Goal: Communication & Community: Participate in discussion

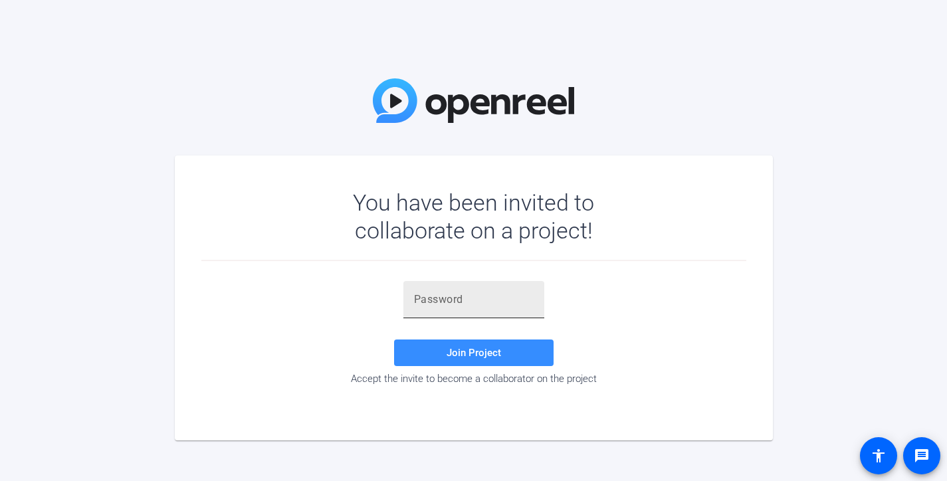
click at [429, 302] on input "text" at bounding box center [474, 300] width 120 height 16
paste input "26tRjx"
type input "26tRjx"
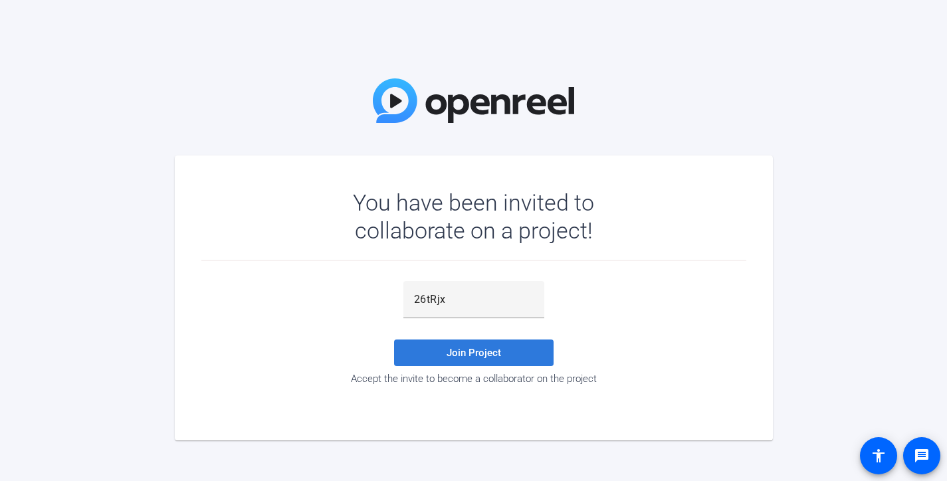
click at [478, 351] on span "Join Project" at bounding box center [473, 353] width 54 height 12
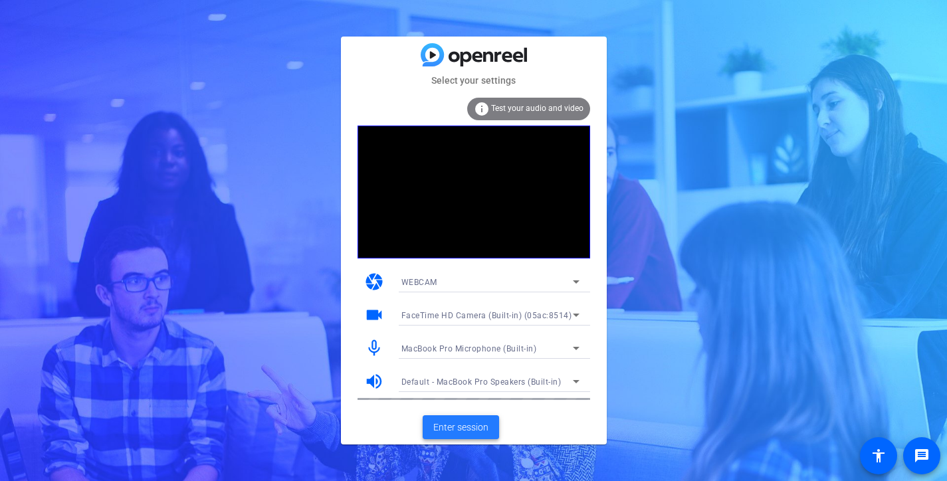
click at [470, 424] on span "Enter session" at bounding box center [460, 428] width 55 height 14
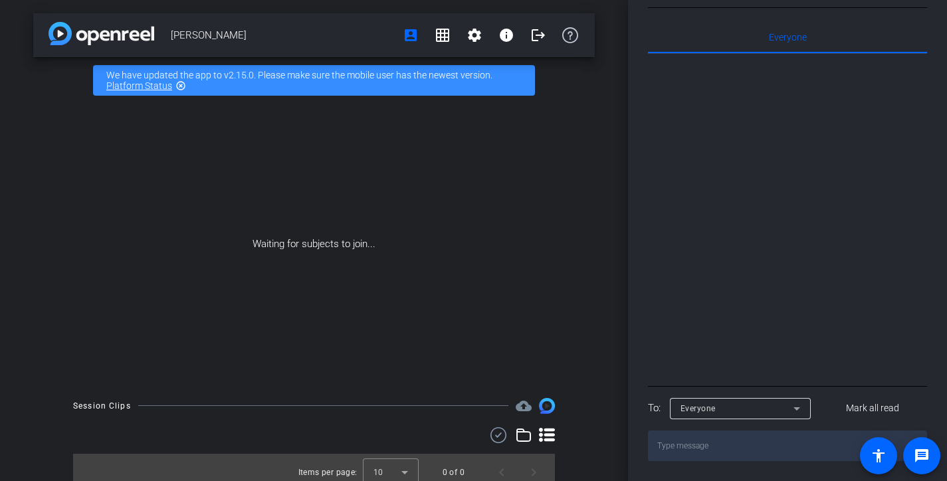
scroll to position [500, 0]
click at [727, 137] on div at bounding box center [787, 218] width 279 height 329
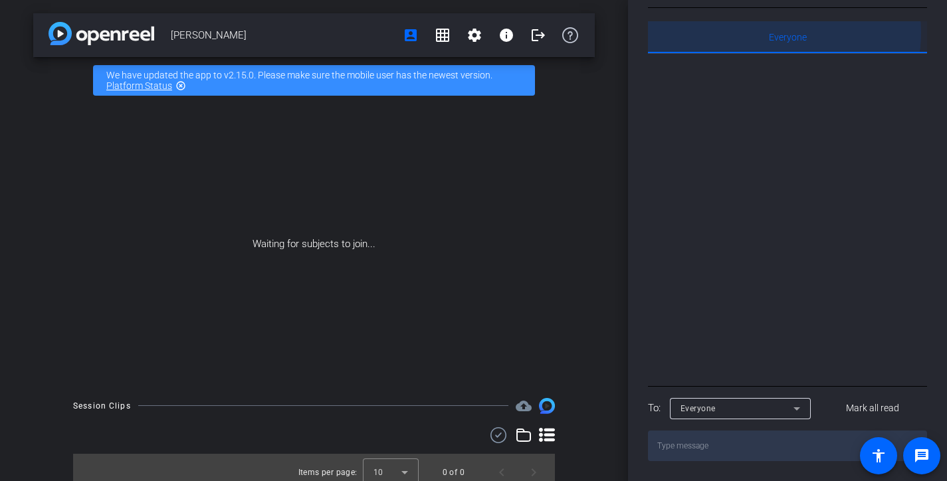
click at [774, 42] on span "Everyone 0" at bounding box center [788, 37] width 38 height 9
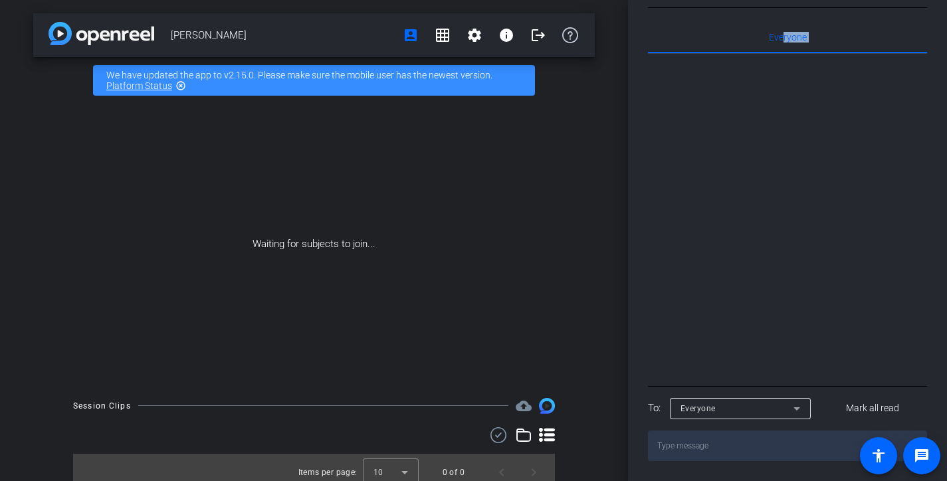
drag, startPoint x: 775, startPoint y: 60, endPoint x: 769, endPoint y: 127, distance: 66.7
click at [769, 127] on div "Everyone 0" at bounding box center [787, 203] width 279 height 365
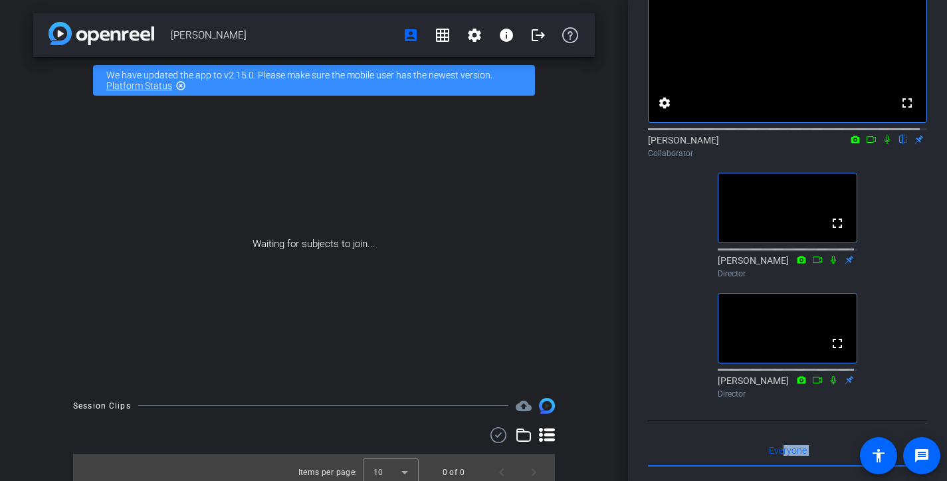
scroll to position [84, 0]
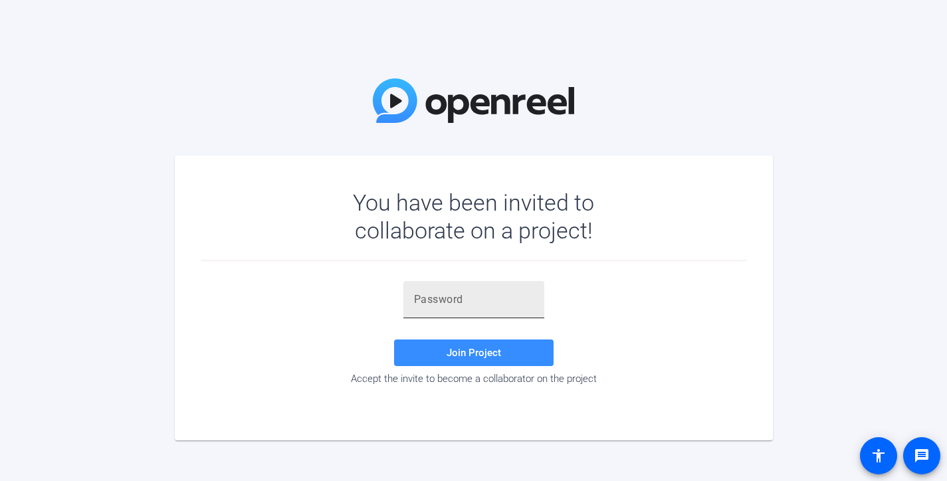
click at [500, 310] on div at bounding box center [474, 299] width 120 height 37
paste input "26tRjx"
type input "26tRjx"
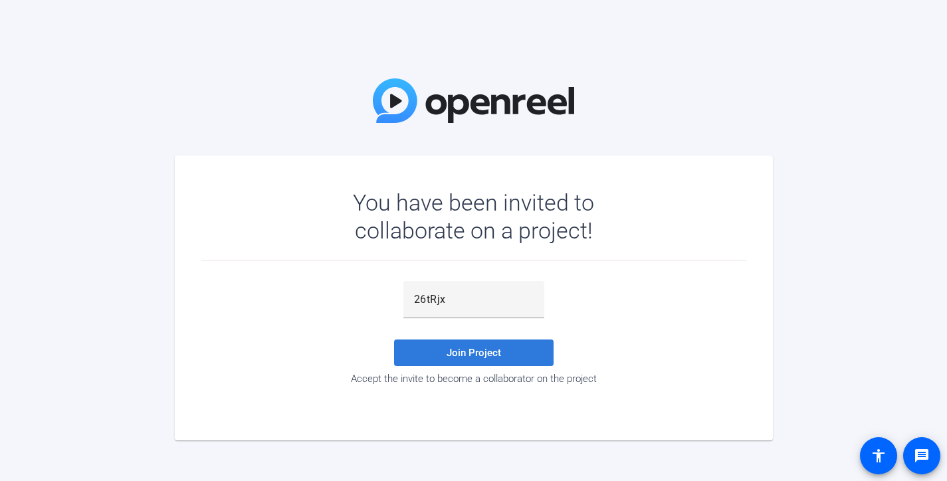
click at [506, 358] on span at bounding box center [473, 353] width 159 height 32
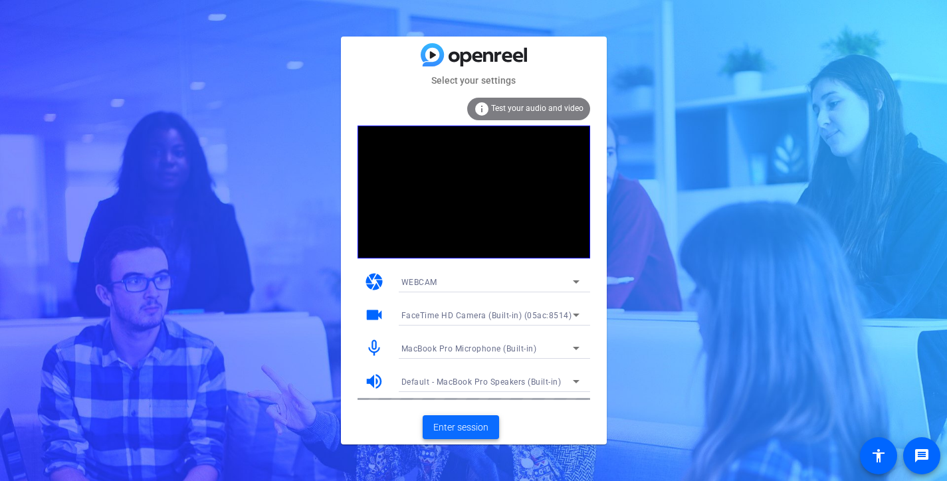
click at [482, 423] on span "Enter session" at bounding box center [460, 428] width 55 height 14
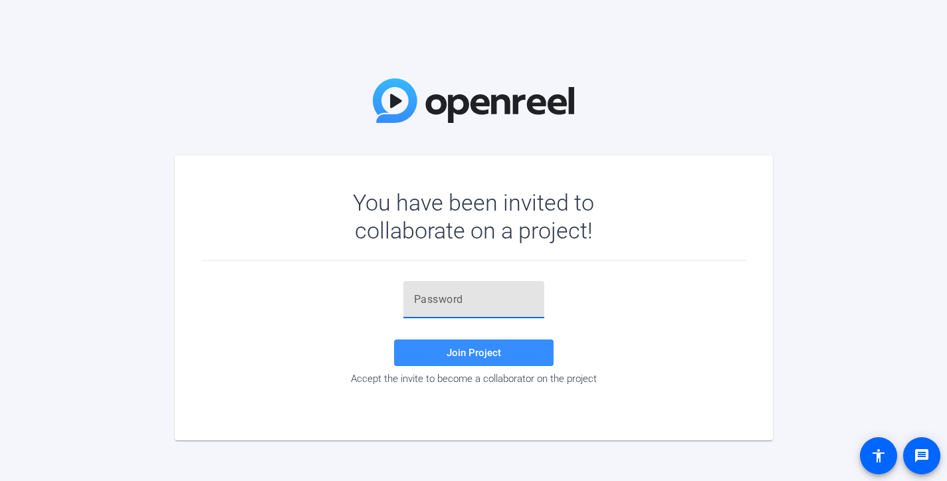
click at [519, 299] on input "text" at bounding box center [474, 300] width 120 height 16
paste input "26tRjx"
type input "26tRjx"
click at [520, 345] on span at bounding box center [473, 353] width 159 height 32
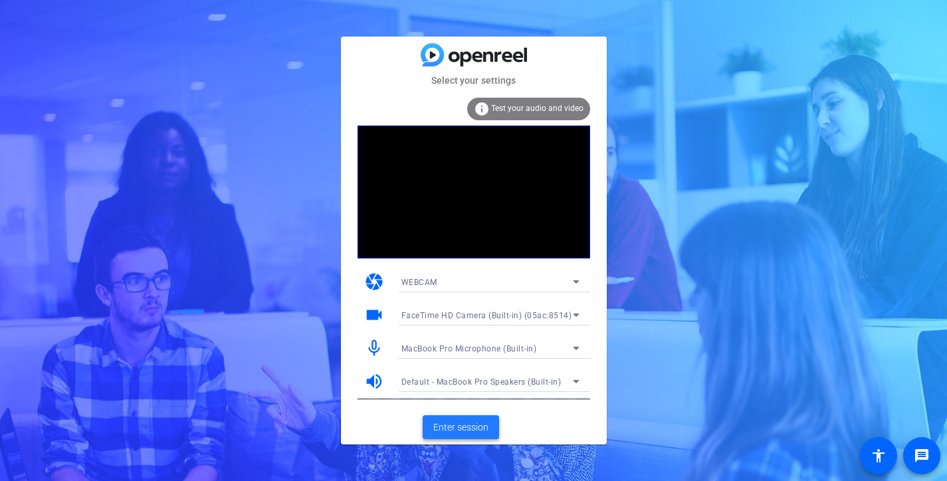
click at [468, 424] on span "Enter session" at bounding box center [460, 428] width 55 height 14
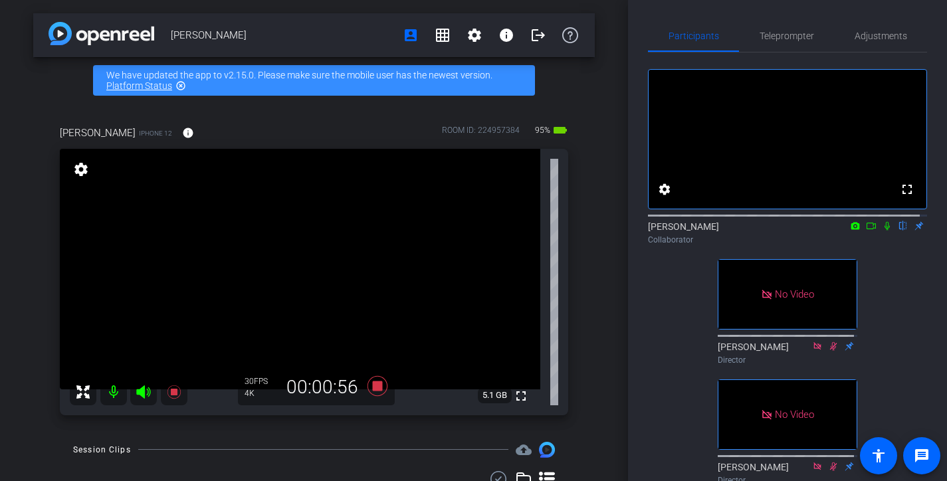
click at [884, 231] on icon at bounding box center [886, 226] width 5 height 9
click at [866, 231] on icon at bounding box center [871, 225] width 11 height 9
click at [899, 231] on icon at bounding box center [902, 226] width 7 height 9
click at [897, 231] on icon at bounding box center [902, 225] width 11 height 9
click at [899, 231] on icon at bounding box center [902, 226] width 7 height 9
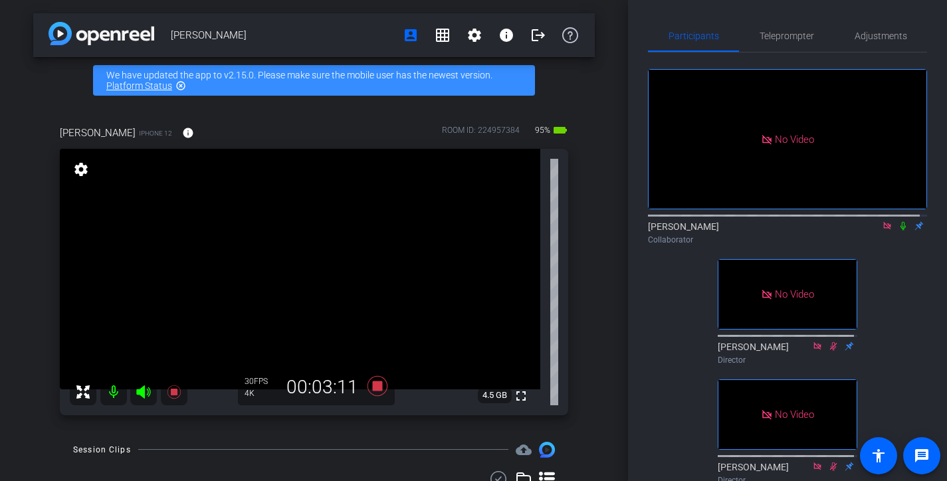
click at [897, 231] on icon at bounding box center [902, 225] width 11 height 9
click at [899, 231] on icon at bounding box center [902, 225] width 11 height 9
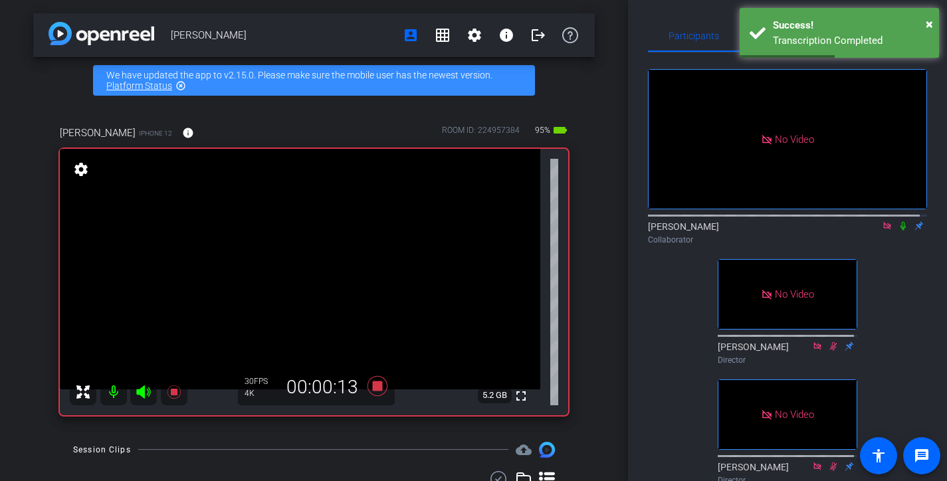
click at [899, 231] on icon at bounding box center [902, 225] width 11 height 9
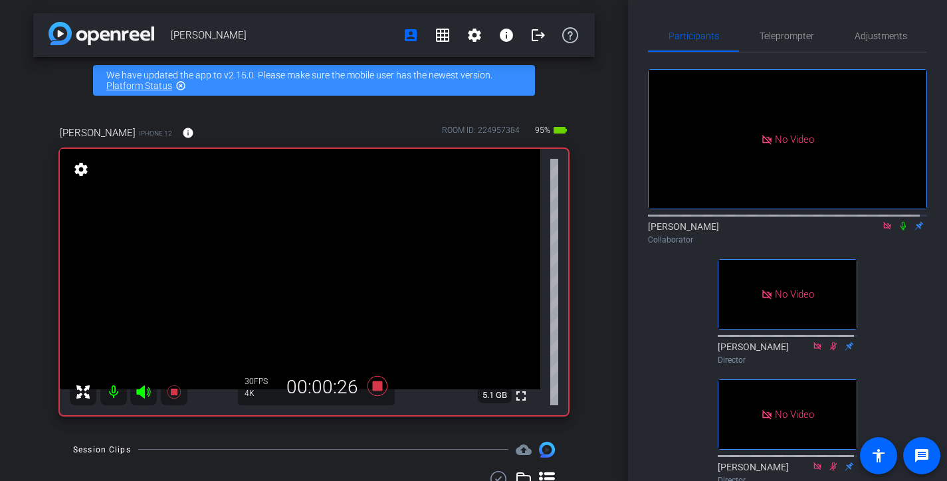
click at [899, 231] on icon at bounding box center [902, 225] width 11 height 9
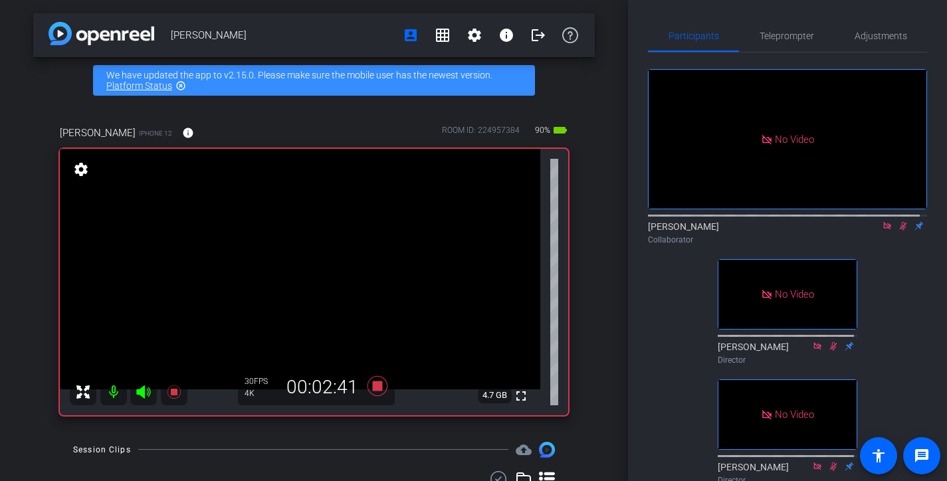
click at [899, 231] on icon at bounding box center [902, 225] width 11 height 9
click at [897, 231] on icon at bounding box center [902, 225] width 11 height 9
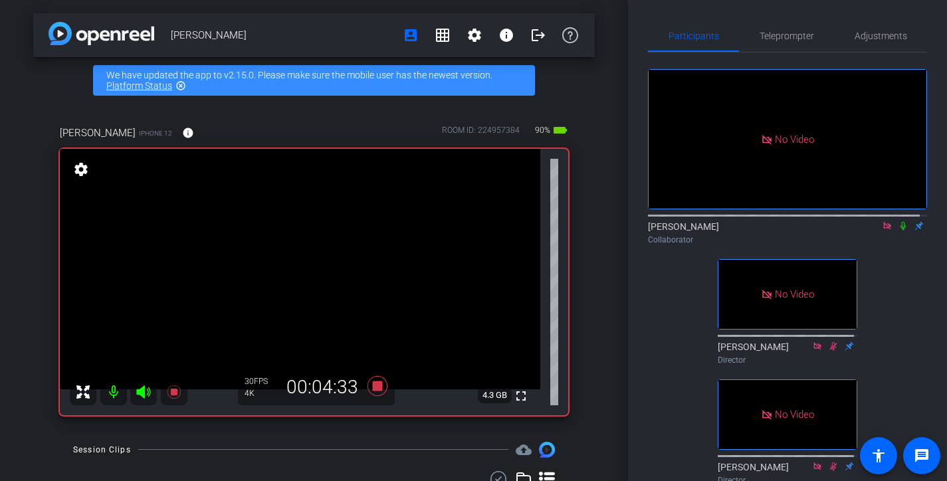
click at [897, 231] on icon at bounding box center [902, 225] width 11 height 9
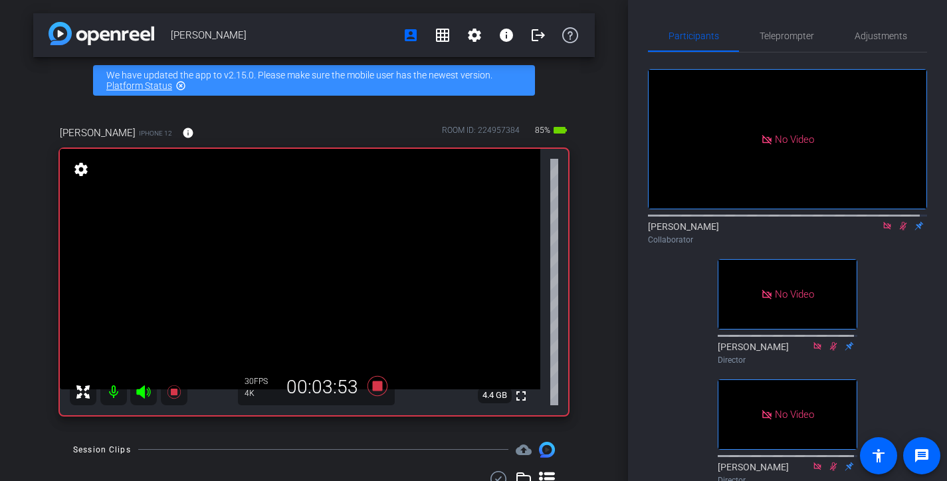
click at [897, 231] on icon at bounding box center [902, 225] width 11 height 9
click at [900, 231] on icon at bounding box center [902, 226] width 5 height 9
click at [899, 231] on icon at bounding box center [902, 226] width 7 height 9
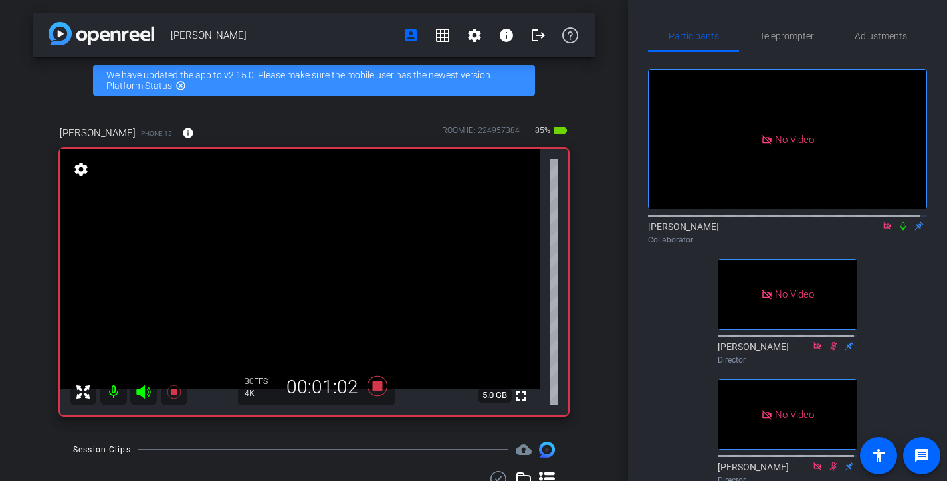
click at [900, 231] on icon at bounding box center [902, 226] width 5 height 9
click at [899, 231] on icon at bounding box center [902, 226] width 7 height 9
click at [900, 231] on icon at bounding box center [902, 226] width 5 height 9
click at [899, 231] on icon at bounding box center [902, 226] width 7 height 9
click at [900, 231] on icon at bounding box center [902, 226] width 5 height 9
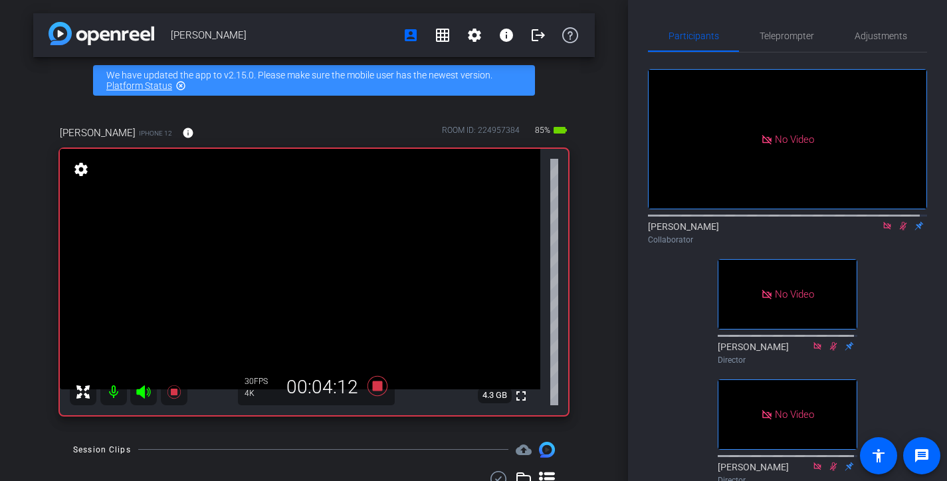
click at [899, 231] on icon at bounding box center [902, 226] width 7 height 9
click at [900, 231] on icon at bounding box center [902, 226] width 5 height 9
click at [899, 231] on icon at bounding box center [902, 226] width 7 height 9
click at [900, 231] on icon at bounding box center [902, 226] width 5 height 9
click at [899, 231] on icon at bounding box center [902, 226] width 7 height 9
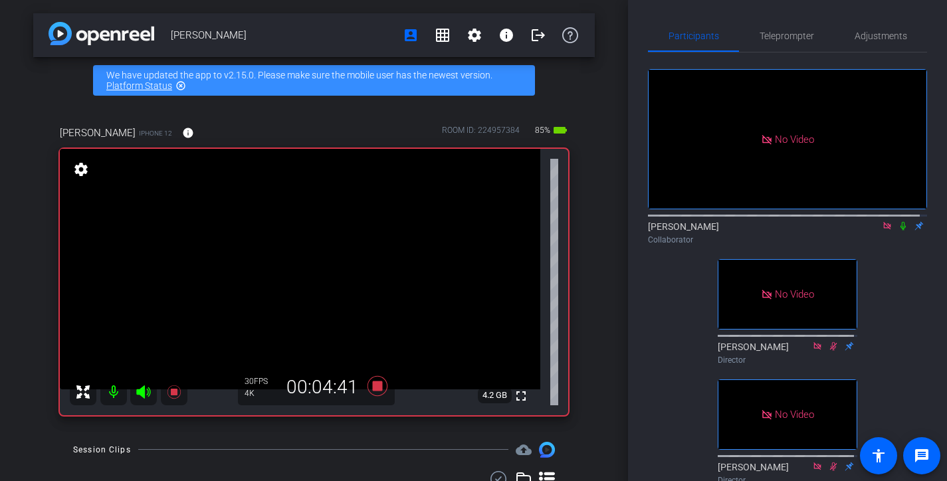
click at [900, 231] on icon at bounding box center [902, 226] width 5 height 9
click at [899, 231] on icon at bounding box center [902, 226] width 7 height 9
click at [900, 231] on icon at bounding box center [902, 226] width 5 height 9
click at [899, 231] on icon at bounding box center [902, 226] width 7 height 9
click at [900, 231] on icon at bounding box center [902, 226] width 5 height 9
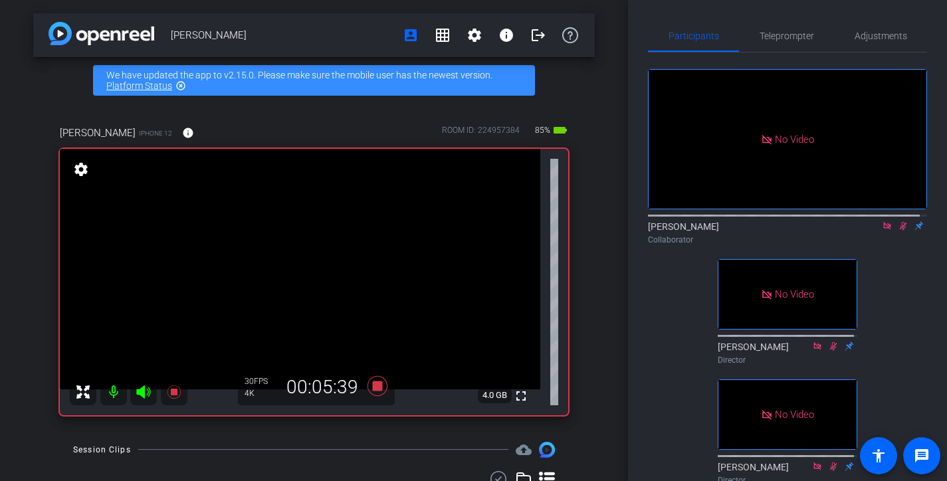
click at [899, 231] on icon at bounding box center [902, 226] width 7 height 9
click at [900, 231] on icon at bounding box center [902, 226] width 5 height 9
click at [899, 231] on icon at bounding box center [902, 226] width 7 height 9
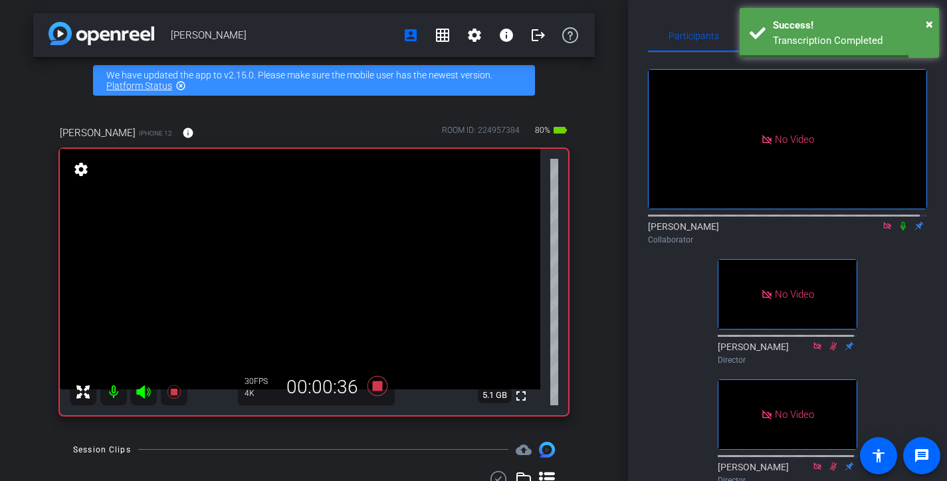
click at [900, 231] on icon at bounding box center [902, 226] width 5 height 9
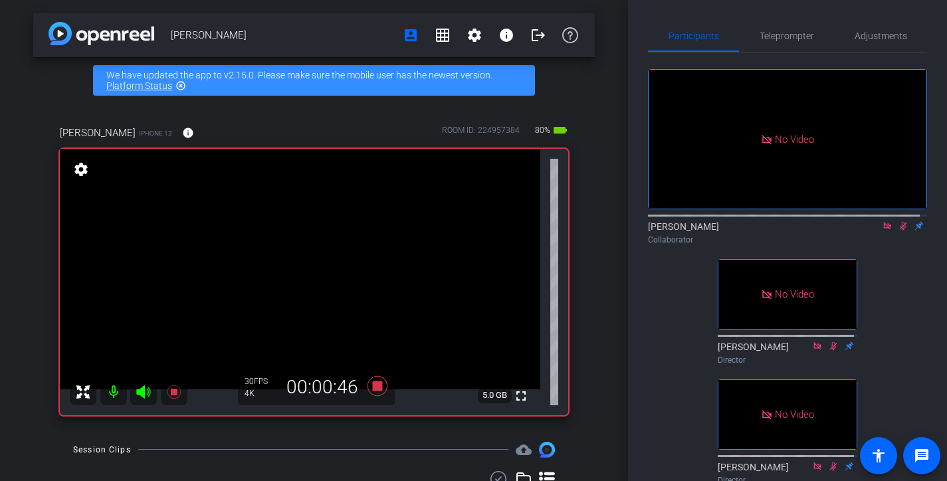
click at [899, 231] on icon at bounding box center [902, 226] width 7 height 9
click at [900, 231] on icon at bounding box center [902, 226] width 5 height 9
click at [899, 231] on icon at bounding box center [902, 226] width 7 height 9
click at [900, 231] on icon at bounding box center [902, 226] width 5 height 9
click at [897, 231] on icon at bounding box center [902, 225] width 11 height 9
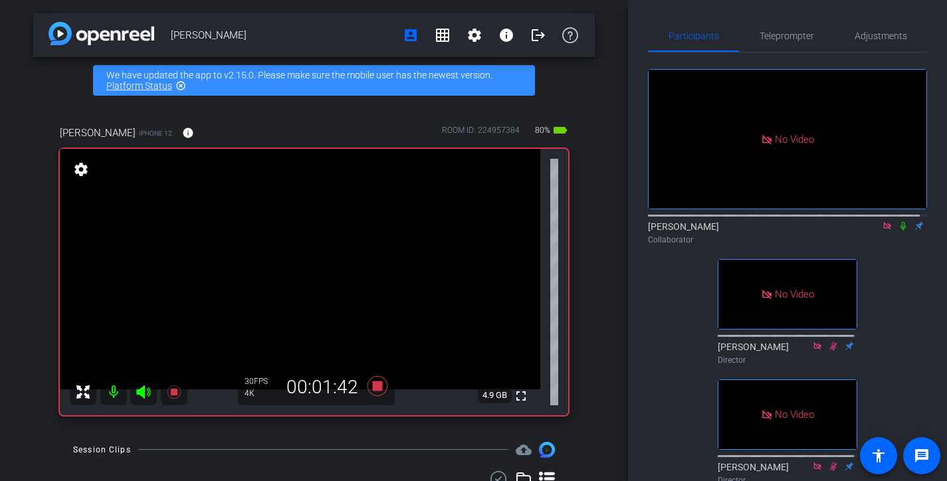
click at [897, 231] on icon at bounding box center [902, 225] width 11 height 9
click at [899, 231] on icon at bounding box center [902, 226] width 7 height 9
click at [897, 231] on icon at bounding box center [902, 225] width 11 height 9
click at [899, 231] on icon at bounding box center [902, 226] width 7 height 9
click at [897, 231] on icon at bounding box center [902, 225] width 11 height 9
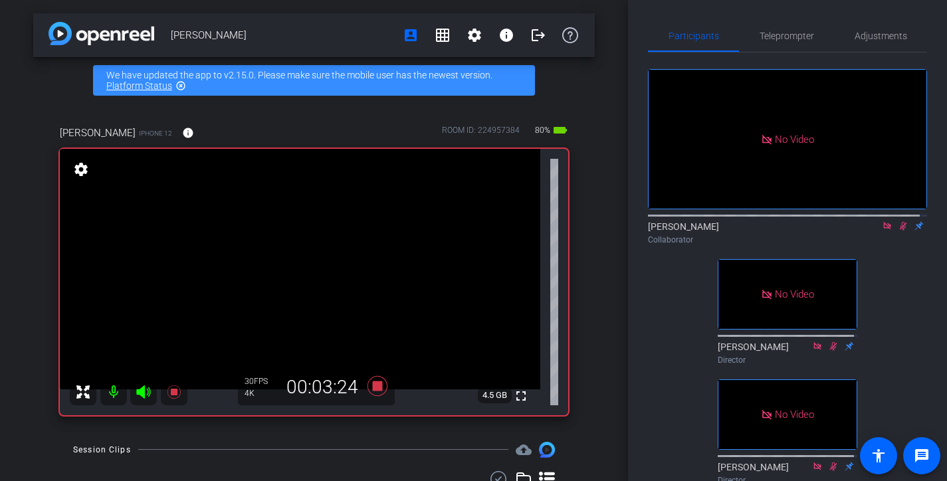
click at [899, 231] on icon at bounding box center [902, 226] width 7 height 9
click at [897, 231] on icon at bounding box center [902, 225] width 11 height 9
click at [899, 231] on icon at bounding box center [902, 226] width 7 height 9
click at [897, 231] on icon at bounding box center [902, 225] width 11 height 9
click at [899, 231] on icon at bounding box center [902, 226] width 7 height 9
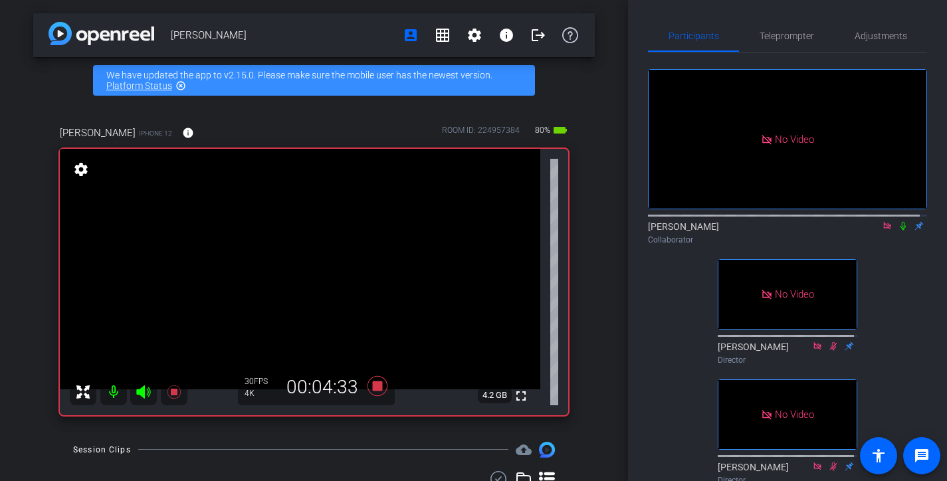
click at [897, 231] on icon at bounding box center [902, 225] width 11 height 9
click at [899, 231] on icon at bounding box center [902, 226] width 7 height 9
click at [897, 231] on icon at bounding box center [902, 225] width 11 height 9
click at [899, 231] on icon at bounding box center [902, 226] width 7 height 9
click at [897, 231] on icon at bounding box center [902, 225] width 11 height 9
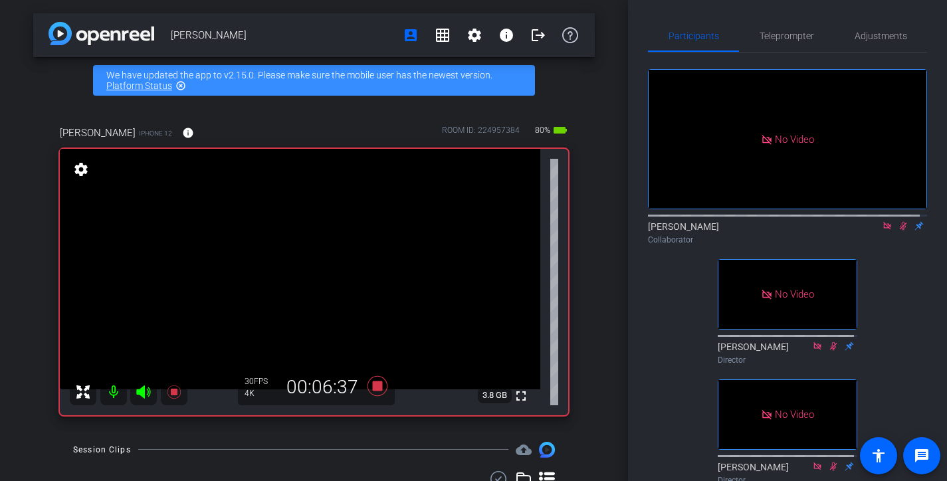
click at [899, 231] on icon at bounding box center [902, 226] width 7 height 9
click at [897, 231] on icon at bounding box center [902, 225] width 11 height 9
click at [899, 231] on icon at bounding box center [902, 226] width 7 height 9
click at [897, 231] on icon at bounding box center [902, 225] width 11 height 9
click at [899, 231] on icon at bounding box center [902, 226] width 7 height 9
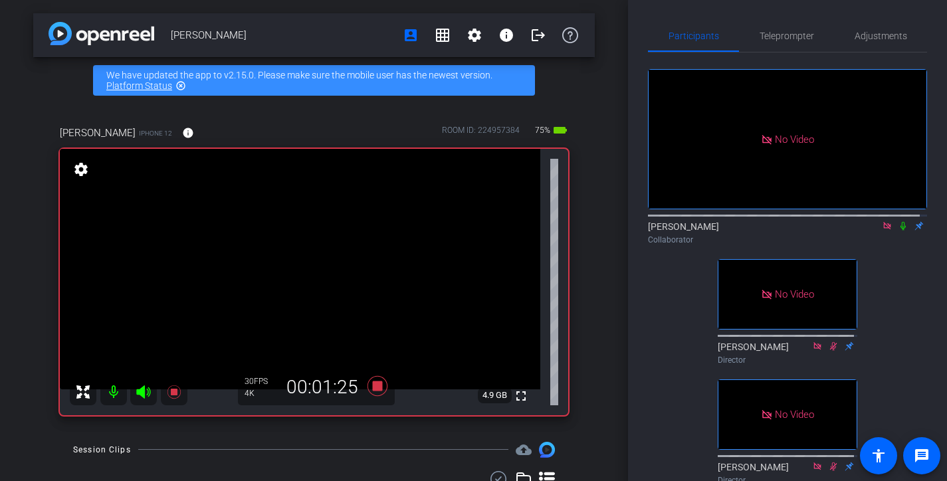
click at [897, 231] on icon at bounding box center [902, 225] width 11 height 9
click at [899, 231] on icon at bounding box center [902, 226] width 7 height 9
click at [897, 231] on icon at bounding box center [902, 225] width 11 height 9
click at [899, 231] on icon at bounding box center [902, 226] width 7 height 9
click at [897, 231] on icon at bounding box center [902, 225] width 11 height 9
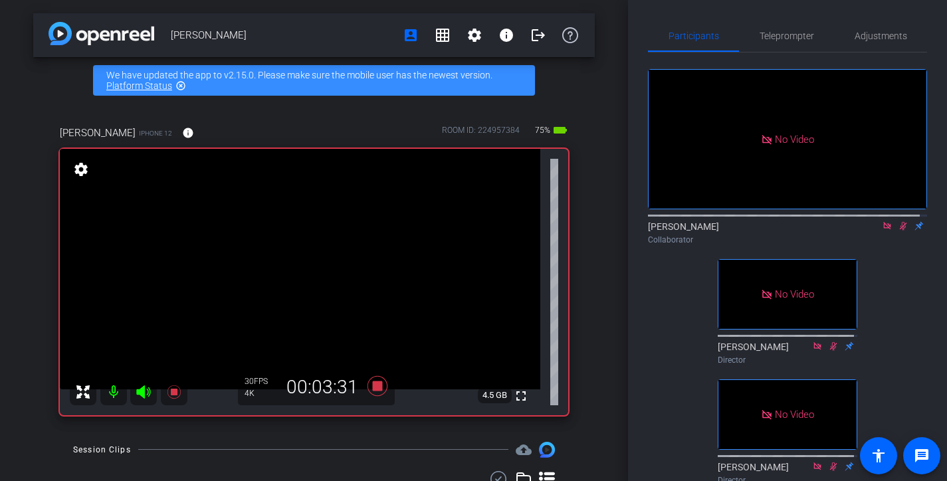
click at [899, 231] on icon at bounding box center [902, 226] width 7 height 9
click at [897, 231] on icon at bounding box center [902, 225] width 11 height 9
click at [899, 231] on icon at bounding box center [902, 226] width 7 height 9
click at [897, 231] on icon at bounding box center [902, 225] width 11 height 9
click at [899, 231] on icon at bounding box center [902, 226] width 7 height 9
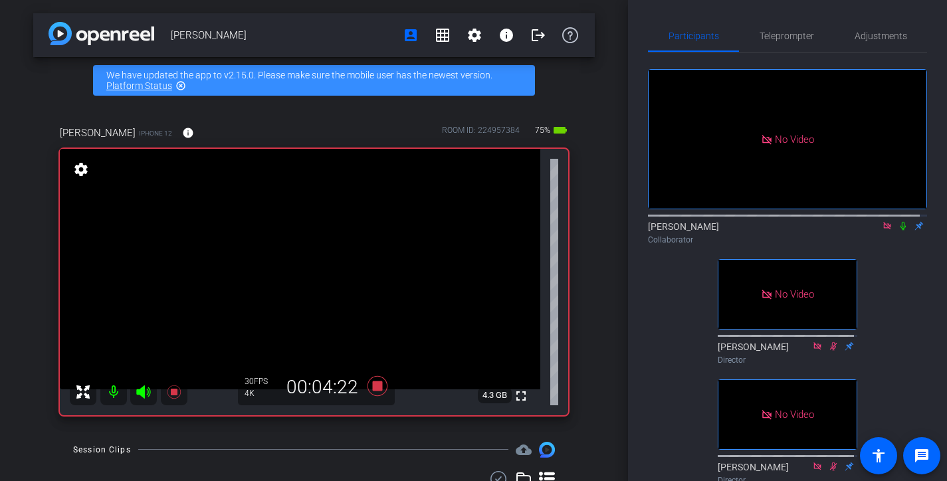
click at [900, 231] on icon at bounding box center [902, 226] width 5 height 9
click at [899, 231] on icon at bounding box center [902, 226] width 7 height 9
click at [900, 231] on icon at bounding box center [902, 226] width 5 height 9
click at [899, 231] on icon at bounding box center [902, 226] width 7 height 9
click at [900, 231] on icon at bounding box center [902, 226] width 5 height 9
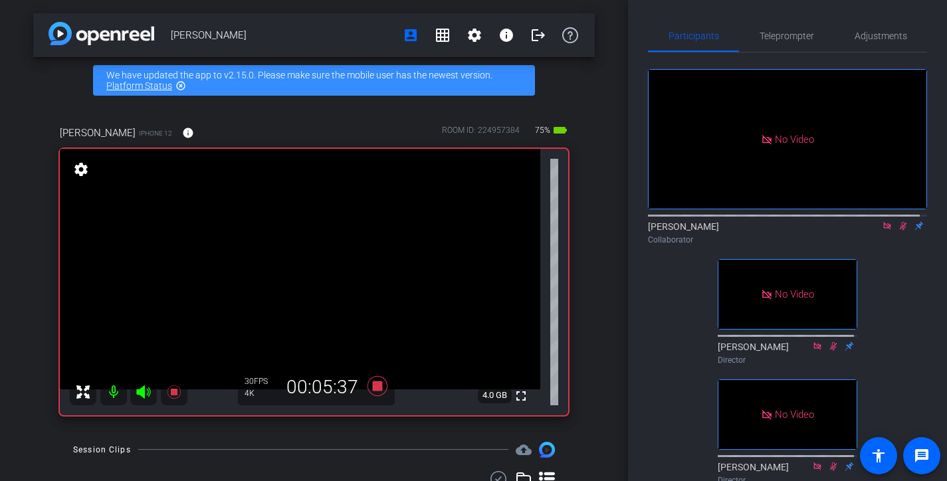
click at [899, 231] on icon at bounding box center [902, 226] width 7 height 9
click at [900, 231] on icon at bounding box center [902, 226] width 5 height 9
click at [899, 231] on icon at bounding box center [902, 226] width 7 height 9
click at [900, 231] on icon at bounding box center [902, 226] width 5 height 9
click at [899, 231] on icon at bounding box center [902, 226] width 7 height 9
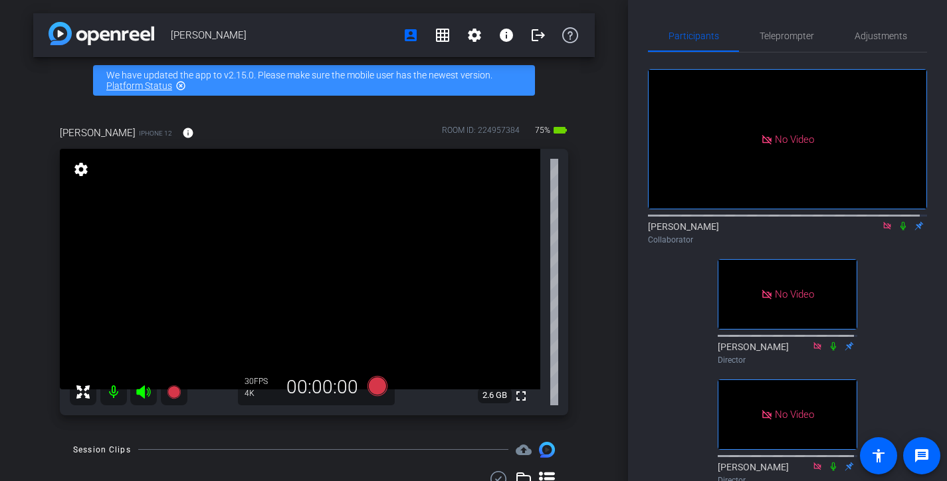
click at [897, 231] on icon at bounding box center [902, 225] width 11 height 9
click at [899, 231] on icon at bounding box center [902, 226] width 7 height 9
click at [911, 348] on div "No Video Souzan Alavi Collaborator No Video Judy Spier Director fullscreen Bria…" at bounding box center [787, 271] width 279 height 438
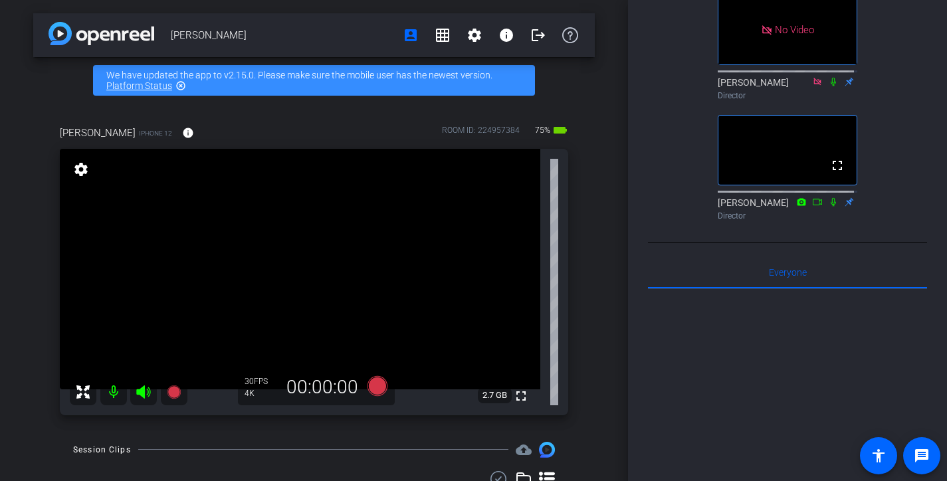
scroll to position [266, 0]
click at [583, 197] on div "Brian Trapp iPhone 12 info ROOM ID: 224957384 75% battery_std fullscreen settin…" at bounding box center [313, 266] width 561 height 325
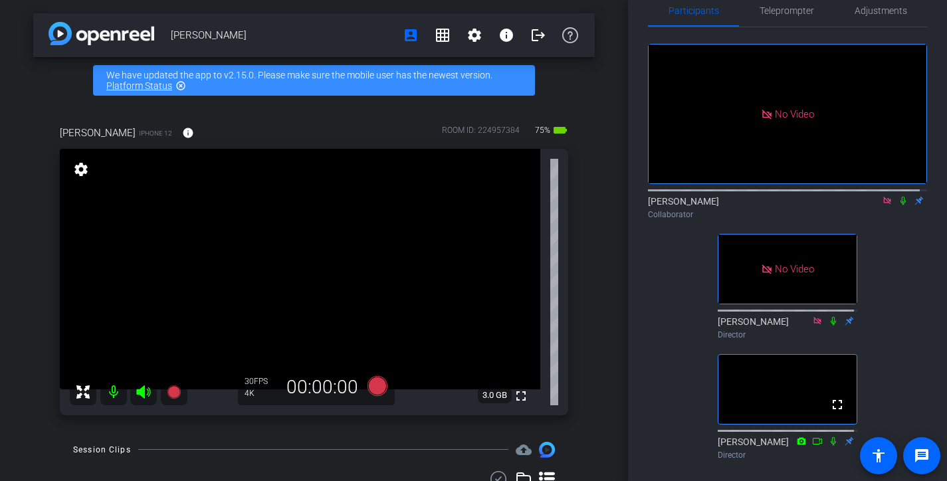
scroll to position [27, 0]
click at [884, 204] on icon at bounding box center [887, 199] width 11 height 9
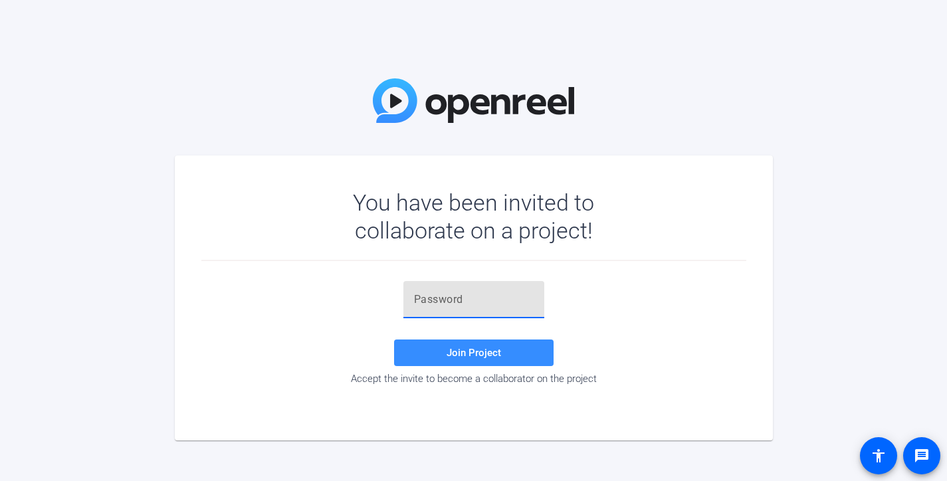
click at [417, 295] on input "text" at bounding box center [474, 300] width 120 height 16
paste input "J9A,Um"
type input "J9A,Um"
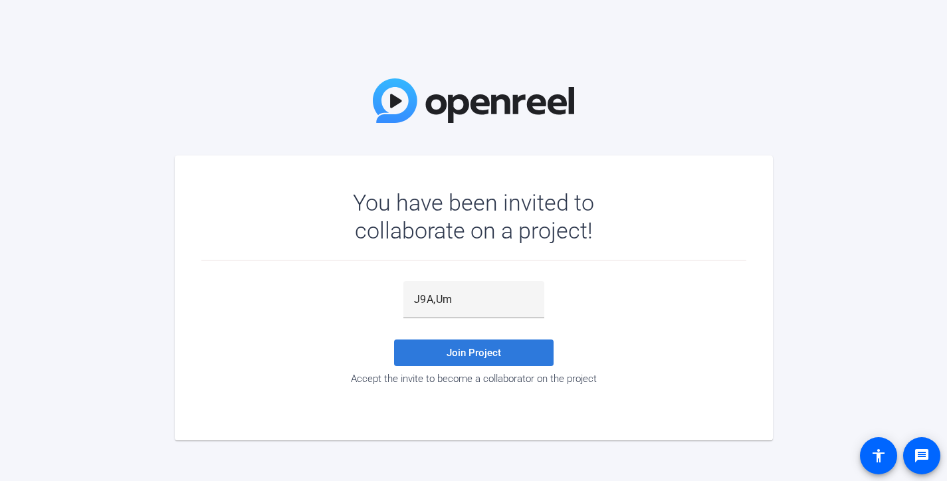
click at [472, 350] on span "Join Project" at bounding box center [473, 353] width 54 height 12
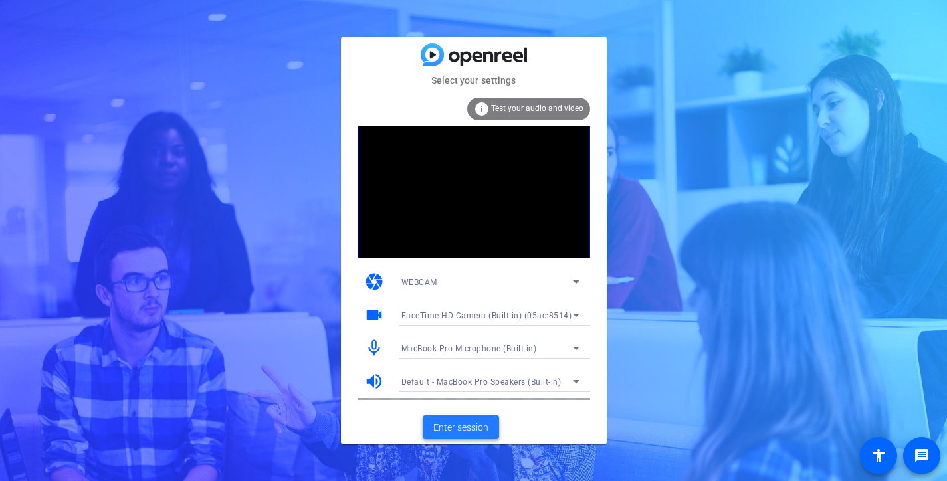
click at [482, 429] on span "Enter session" at bounding box center [460, 428] width 55 height 14
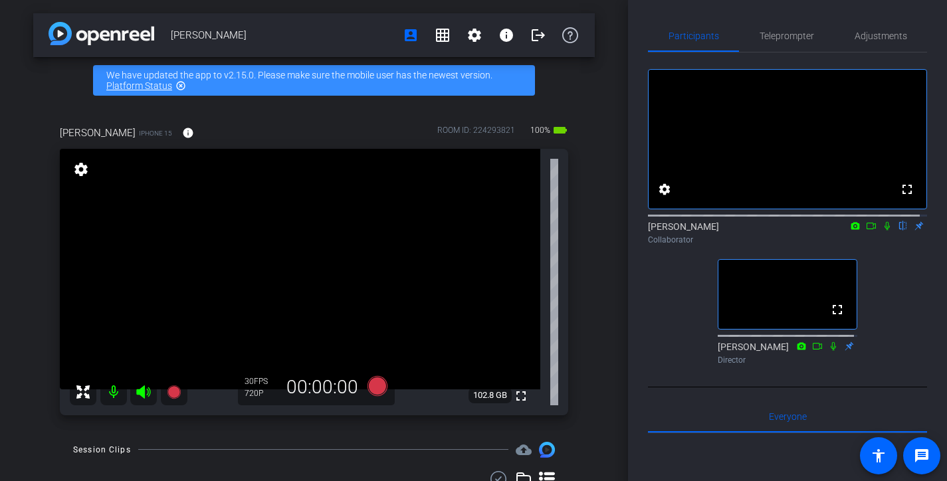
click at [599, 118] on div "[PERSON_NAME] account_box grid_on settings info logout We have updated the app …" at bounding box center [314, 240] width 628 height 481
click at [866, 231] on icon at bounding box center [871, 225] width 11 height 9
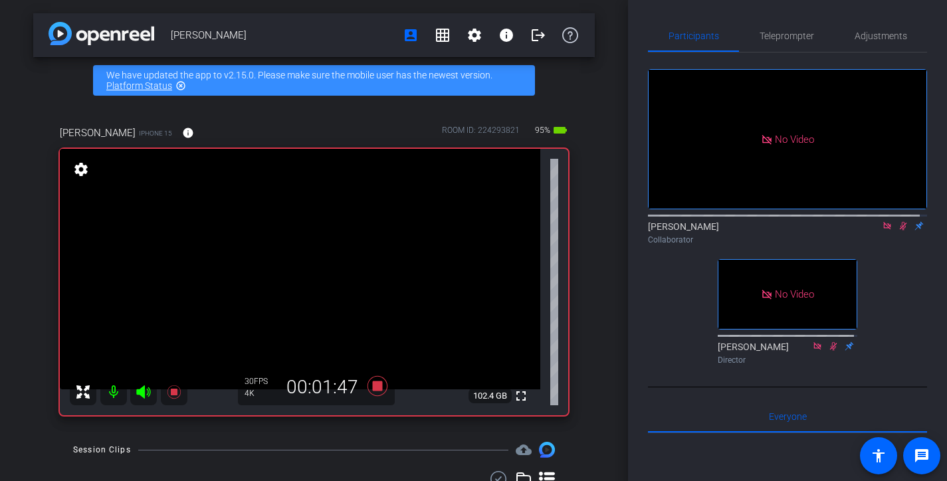
click at [901, 246] on div "Collaborator" at bounding box center [787, 240] width 279 height 12
click at [897, 231] on icon at bounding box center [902, 225] width 11 height 9
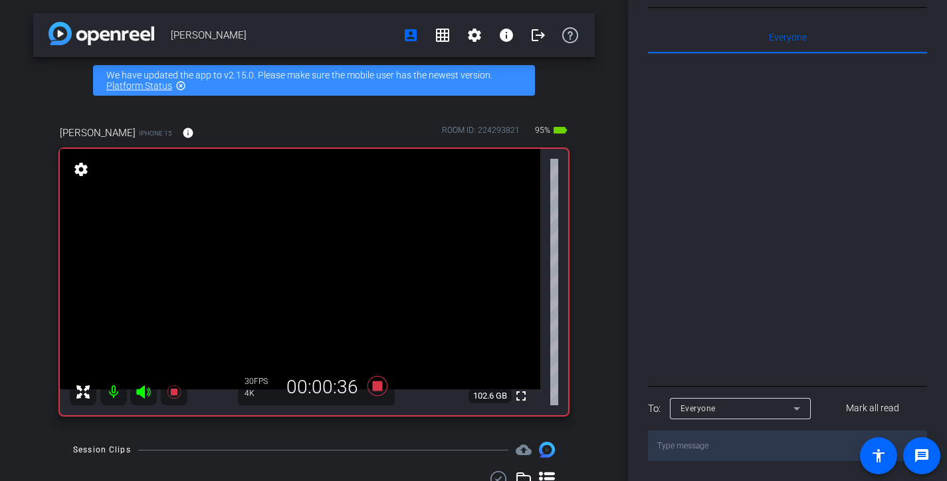
scroll to position [399, 0]
click at [920, 403] on div "Participants Teleprompter Adjustments No Video [PERSON_NAME] Collaborator No Vi…" at bounding box center [787, 240] width 319 height 481
click at [778, 33] on span "Everyone 0" at bounding box center [788, 37] width 38 height 9
click at [914, 234] on div at bounding box center [787, 218] width 279 height 329
click at [791, 39] on span "Everyone 0" at bounding box center [788, 37] width 38 height 9
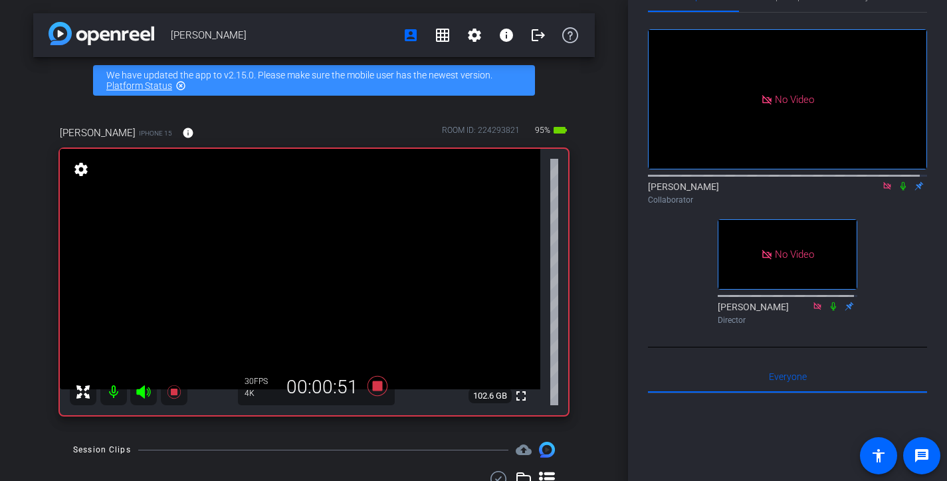
scroll to position [0, 0]
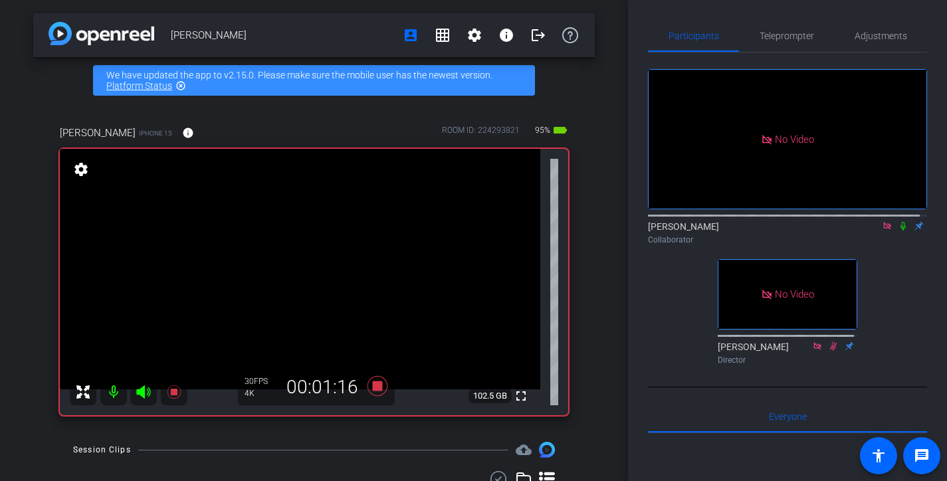
click at [898, 231] on icon at bounding box center [902, 225] width 11 height 9
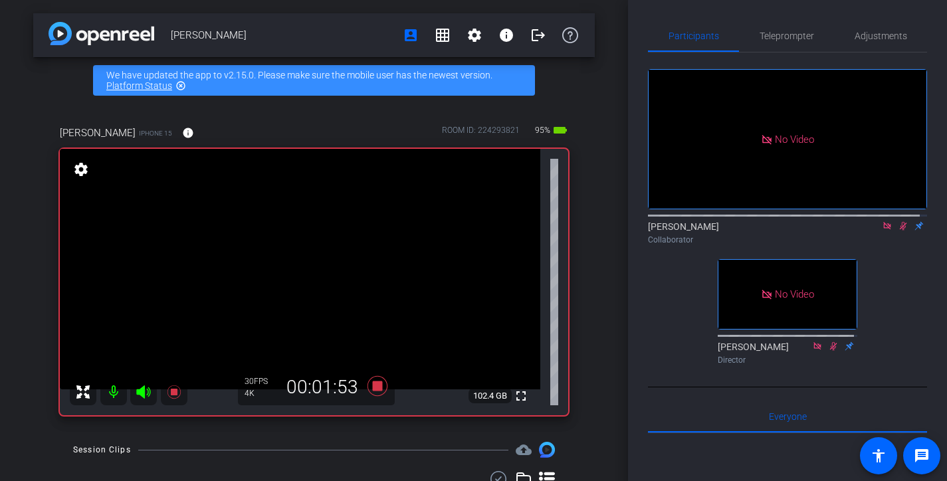
click at [898, 231] on icon at bounding box center [902, 225] width 11 height 9
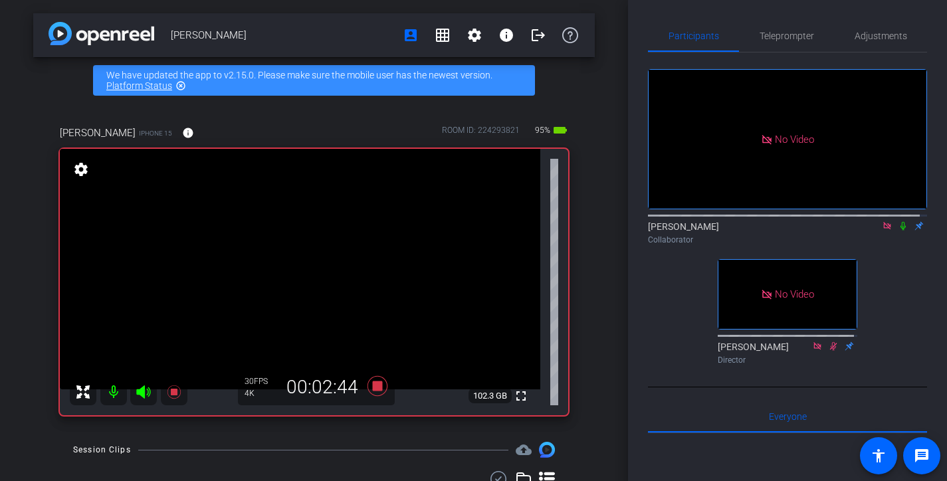
click at [899, 231] on icon at bounding box center [902, 225] width 11 height 9
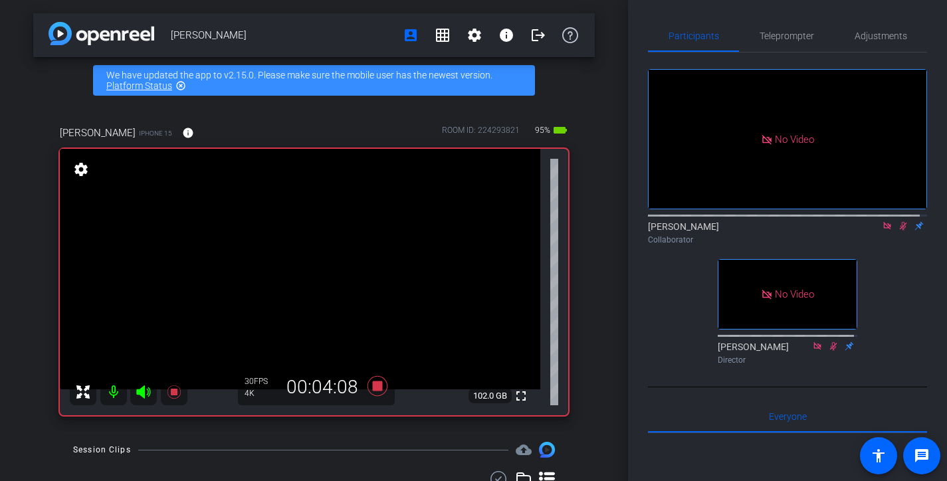
click at [899, 231] on icon at bounding box center [902, 225] width 11 height 9
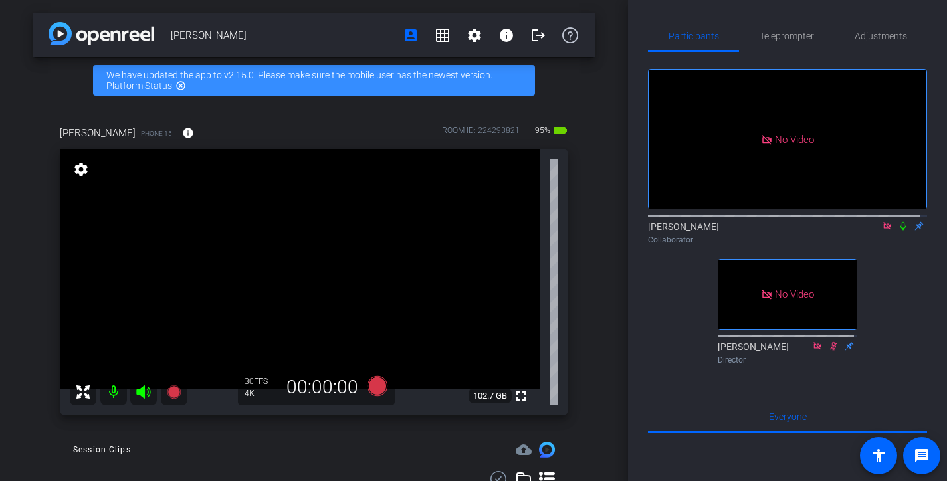
click at [899, 231] on icon at bounding box center [902, 225] width 11 height 9
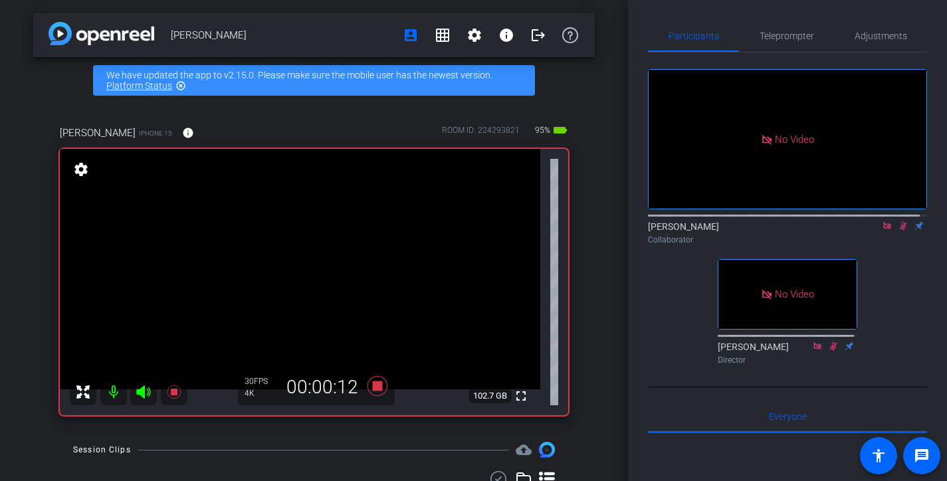
click at [899, 231] on icon at bounding box center [902, 225] width 11 height 9
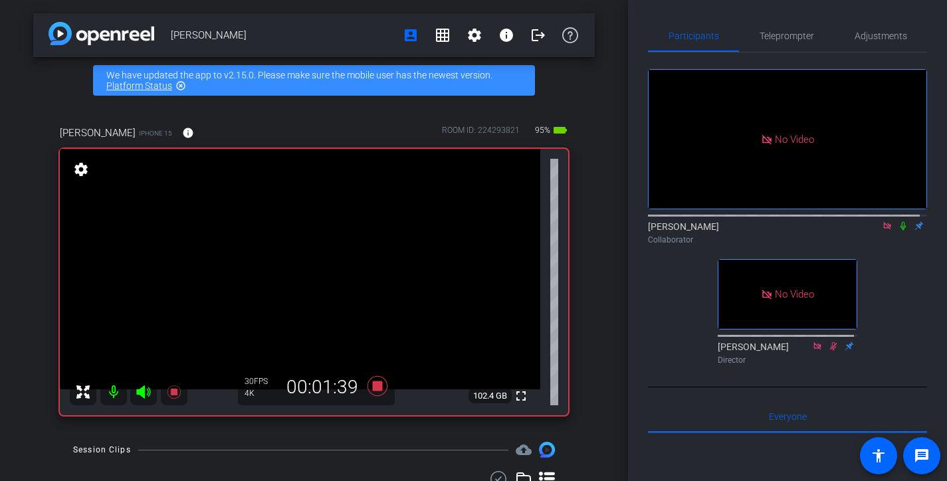
click at [899, 231] on icon at bounding box center [902, 225] width 11 height 9
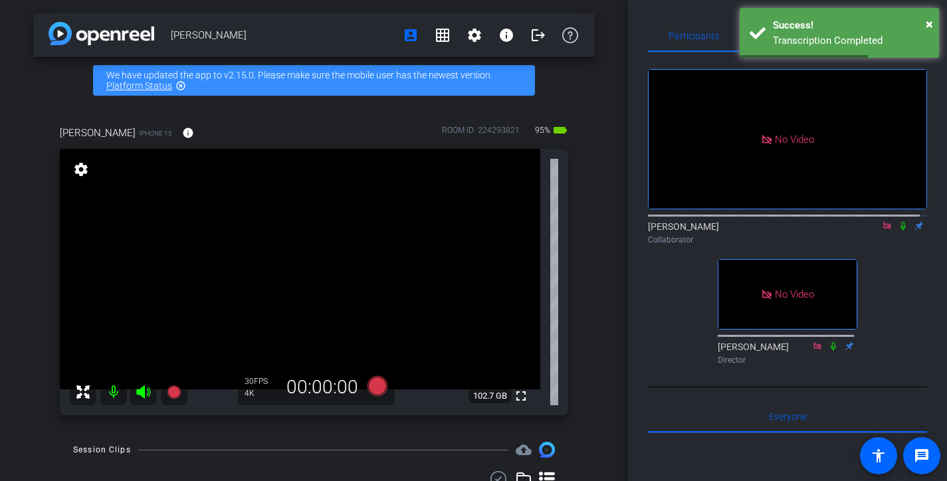
click at [900, 231] on icon at bounding box center [902, 226] width 5 height 9
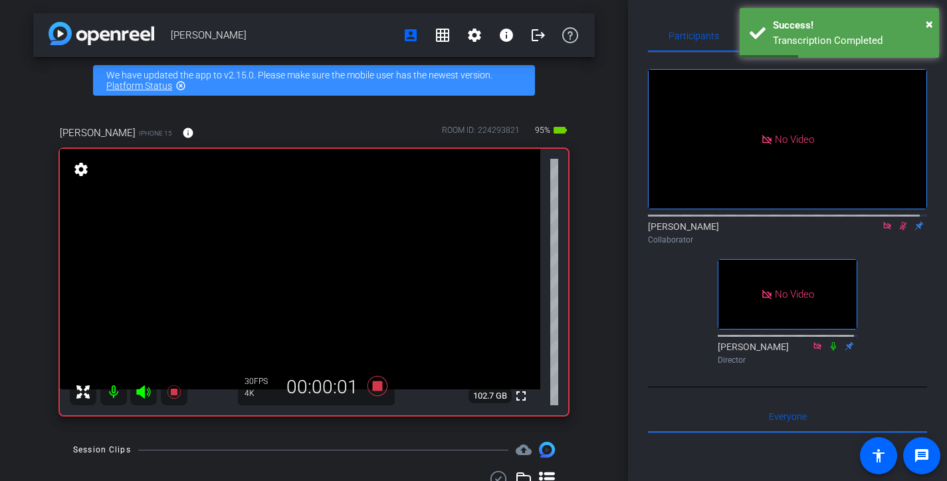
click at [899, 231] on icon at bounding box center [902, 226] width 7 height 9
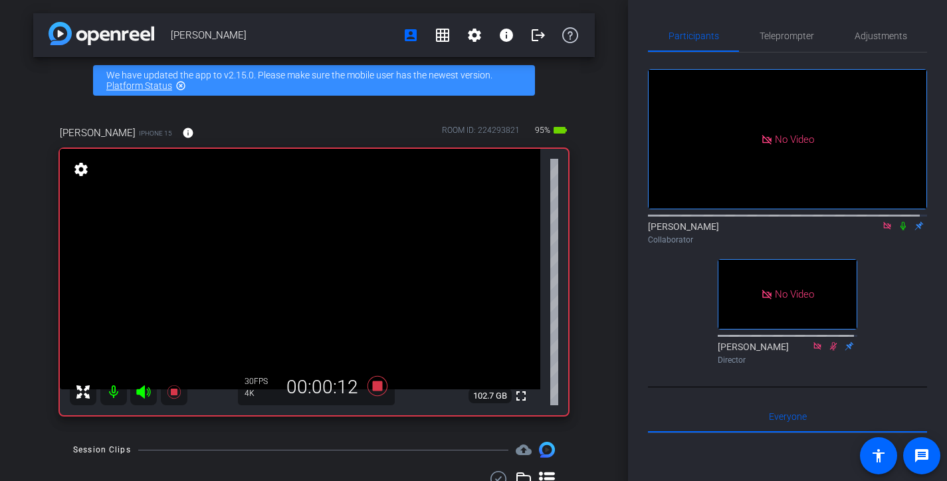
click at [900, 231] on icon at bounding box center [902, 226] width 5 height 9
click at [899, 231] on icon at bounding box center [902, 226] width 7 height 9
click at [900, 231] on icon at bounding box center [902, 226] width 5 height 9
click at [899, 231] on icon at bounding box center [902, 226] width 7 height 9
click at [900, 231] on icon at bounding box center [902, 226] width 5 height 9
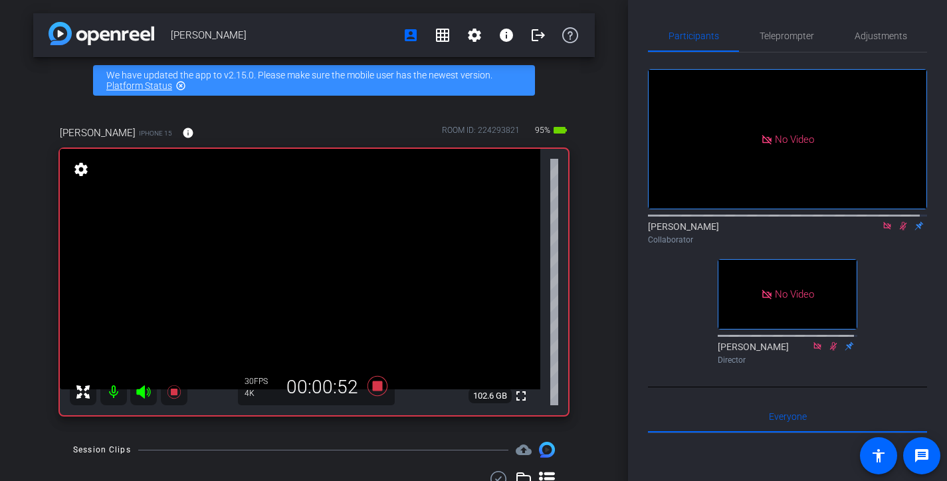
click at [899, 231] on icon at bounding box center [902, 226] width 7 height 9
click at [900, 231] on icon at bounding box center [902, 226] width 5 height 9
click at [899, 231] on icon at bounding box center [902, 226] width 7 height 9
click at [900, 231] on icon at bounding box center [902, 226] width 5 height 9
click at [897, 231] on icon at bounding box center [902, 225] width 11 height 9
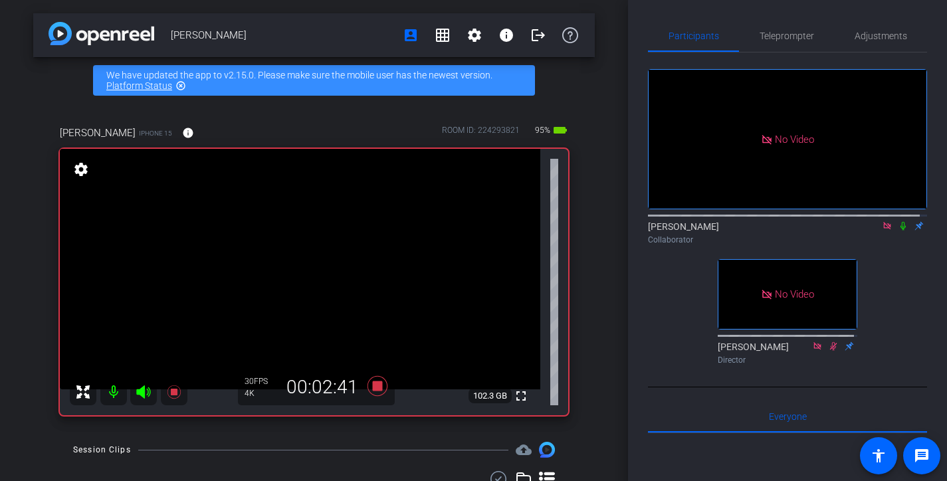
click at [897, 231] on icon at bounding box center [902, 225] width 11 height 9
click at [895, 232] on mat-icon at bounding box center [903, 226] width 16 height 12
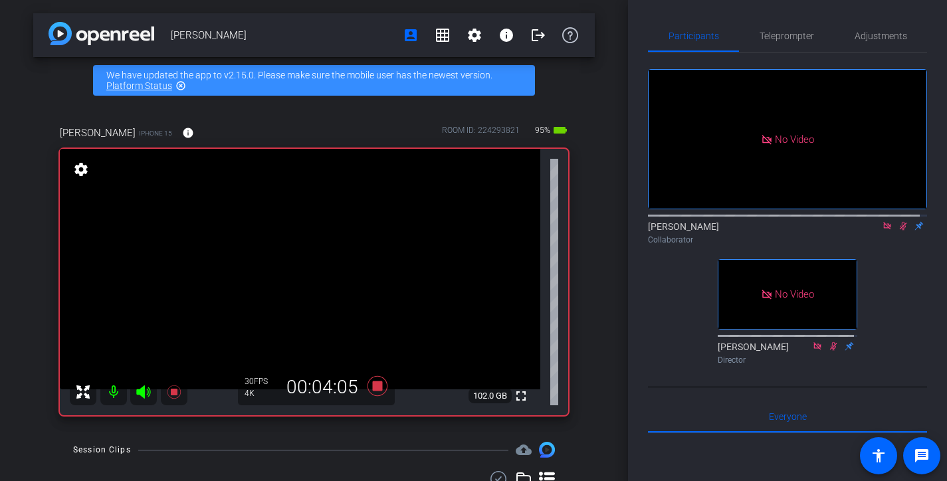
click at [895, 232] on mat-icon at bounding box center [903, 226] width 16 height 12
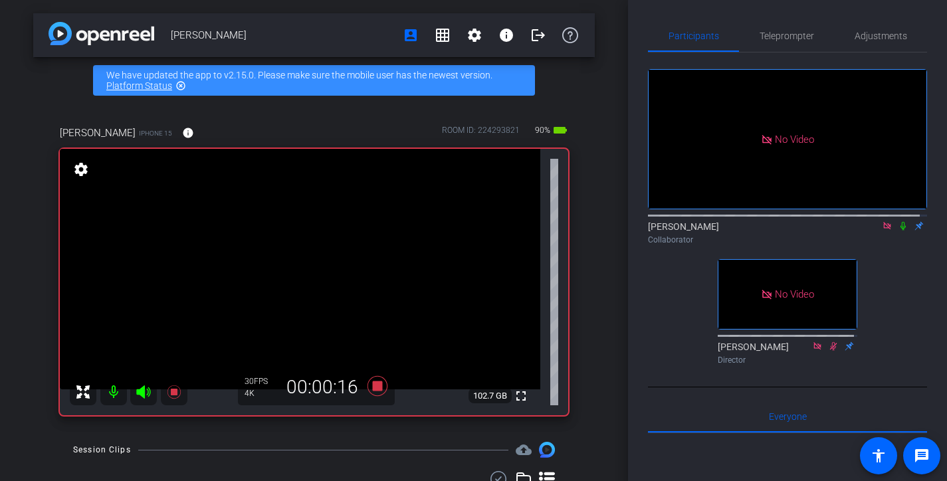
click at [895, 232] on mat-icon at bounding box center [903, 226] width 16 height 12
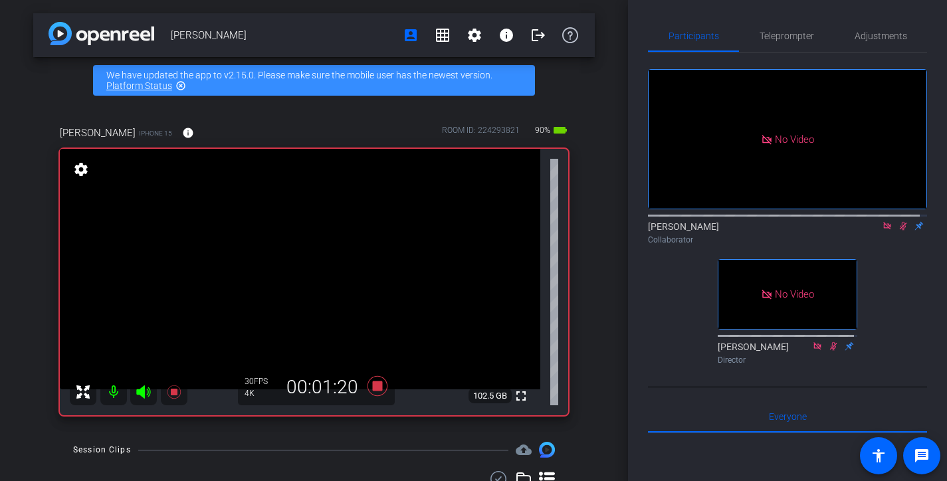
click at [895, 232] on mat-icon at bounding box center [903, 226] width 16 height 12
click at [895, 245] on div "[PERSON_NAME] Collaborator" at bounding box center [787, 233] width 279 height 26
click at [897, 231] on icon at bounding box center [902, 225] width 11 height 9
click at [900, 231] on icon at bounding box center [902, 225] width 11 height 9
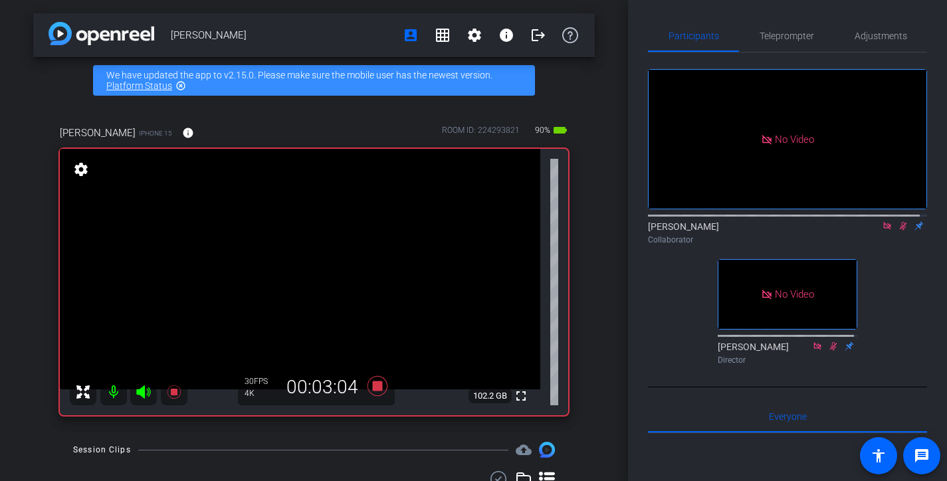
click at [900, 231] on icon at bounding box center [902, 225] width 11 height 9
click at [897, 231] on icon at bounding box center [902, 225] width 11 height 9
click at [900, 231] on icon at bounding box center [902, 225] width 11 height 9
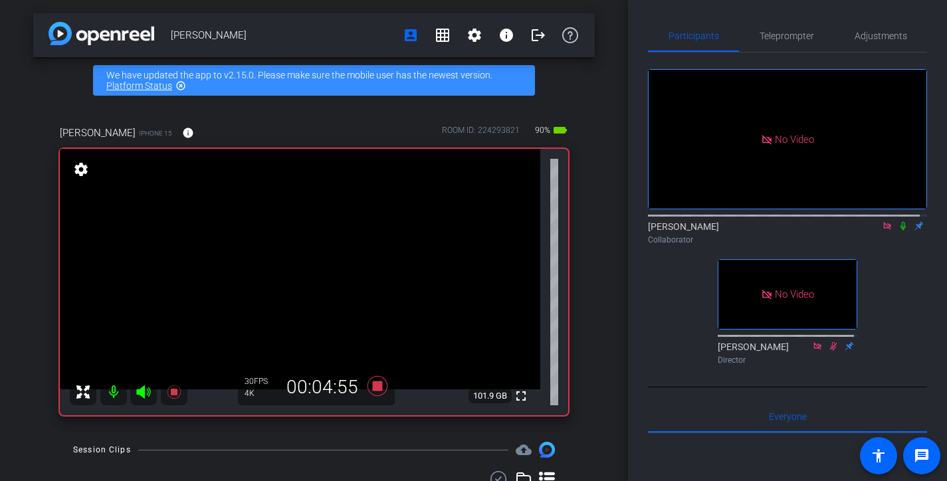
click at [897, 231] on icon at bounding box center [902, 225] width 11 height 9
click at [900, 231] on icon at bounding box center [902, 226] width 5 height 9
click at [899, 231] on icon at bounding box center [902, 226] width 7 height 9
click at [900, 231] on icon at bounding box center [902, 226] width 5 height 9
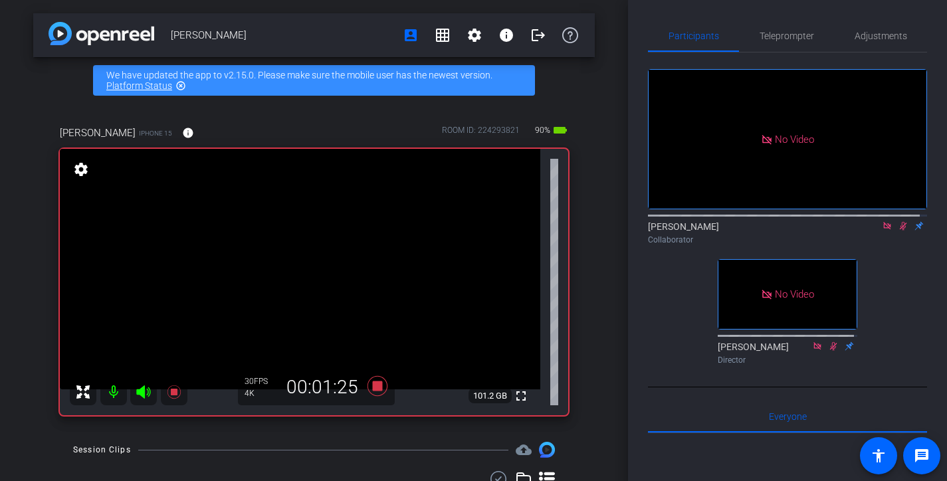
click at [899, 231] on icon at bounding box center [902, 226] width 7 height 9
click at [900, 231] on icon at bounding box center [902, 226] width 5 height 9
click at [899, 231] on icon at bounding box center [902, 226] width 7 height 9
click at [900, 231] on icon at bounding box center [902, 226] width 5 height 9
click at [899, 231] on icon at bounding box center [902, 226] width 7 height 9
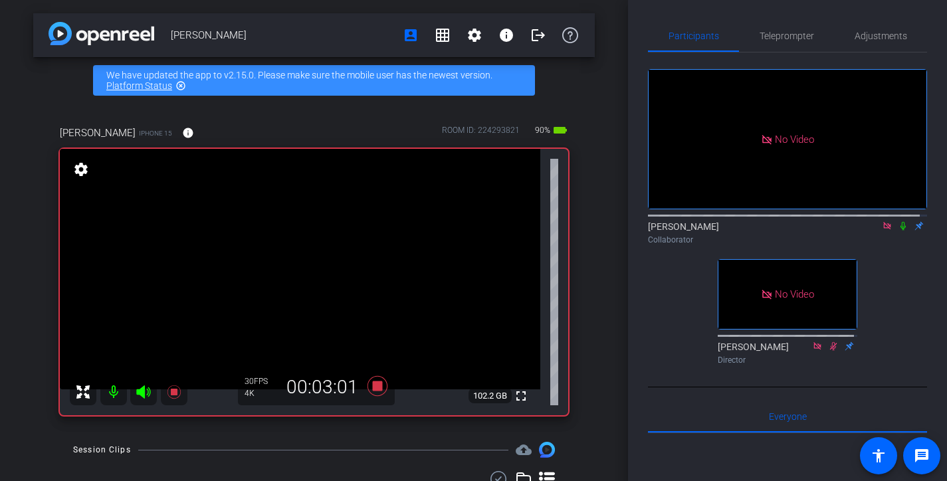
click at [900, 231] on icon at bounding box center [902, 226] width 5 height 9
click at [899, 231] on icon at bounding box center [902, 226] width 7 height 9
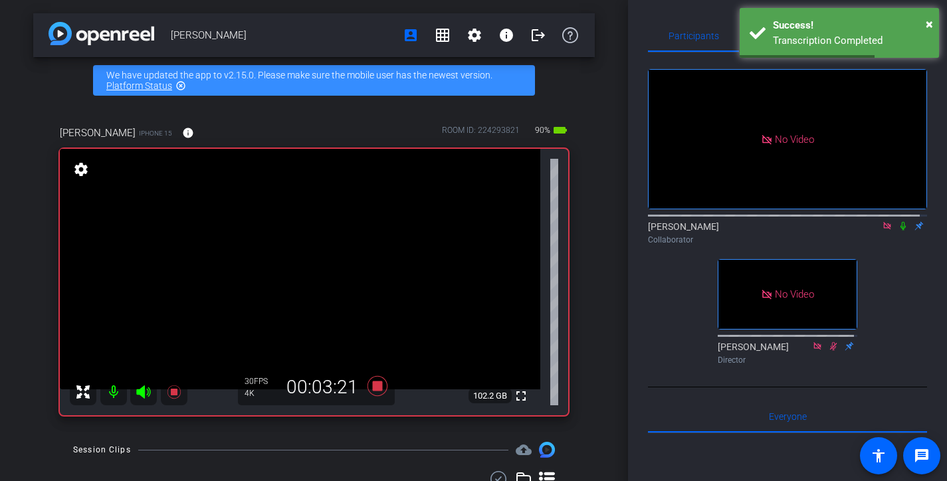
click at [900, 231] on icon at bounding box center [902, 226] width 5 height 9
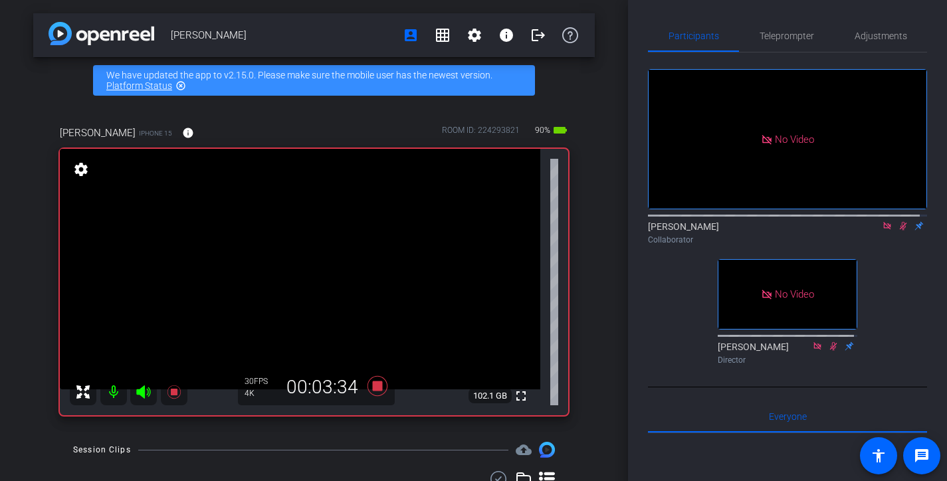
click at [899, 231] on icon at bounding box center [902, 226] width 7 height 9
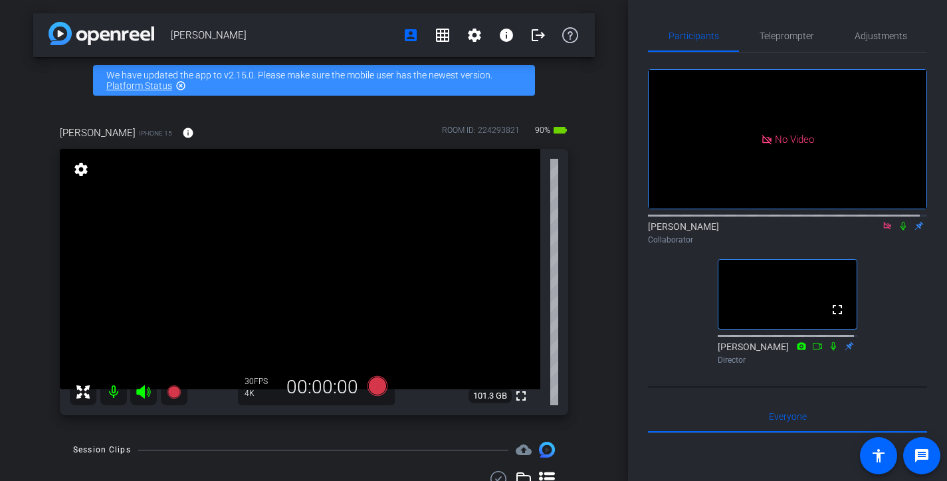
click at [882, 231] on icon at bounding box center [887, 225] width 11 height 9
